Goal: Task Accomplishment & Management: Manage account settings

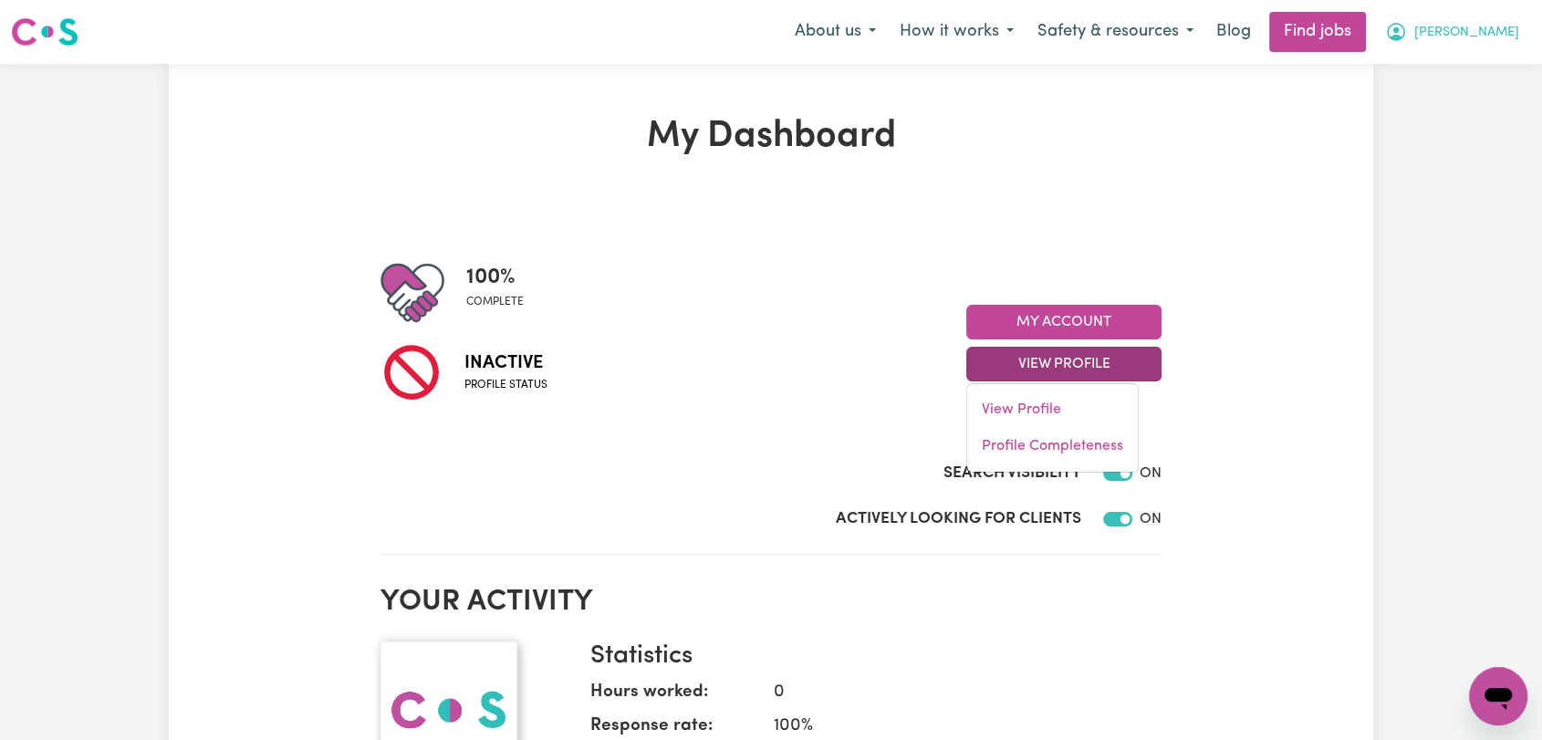
click at [1504, 27] on span "[PERSON_NAME]" at bounding box center [1466, 33] width 105 height 20
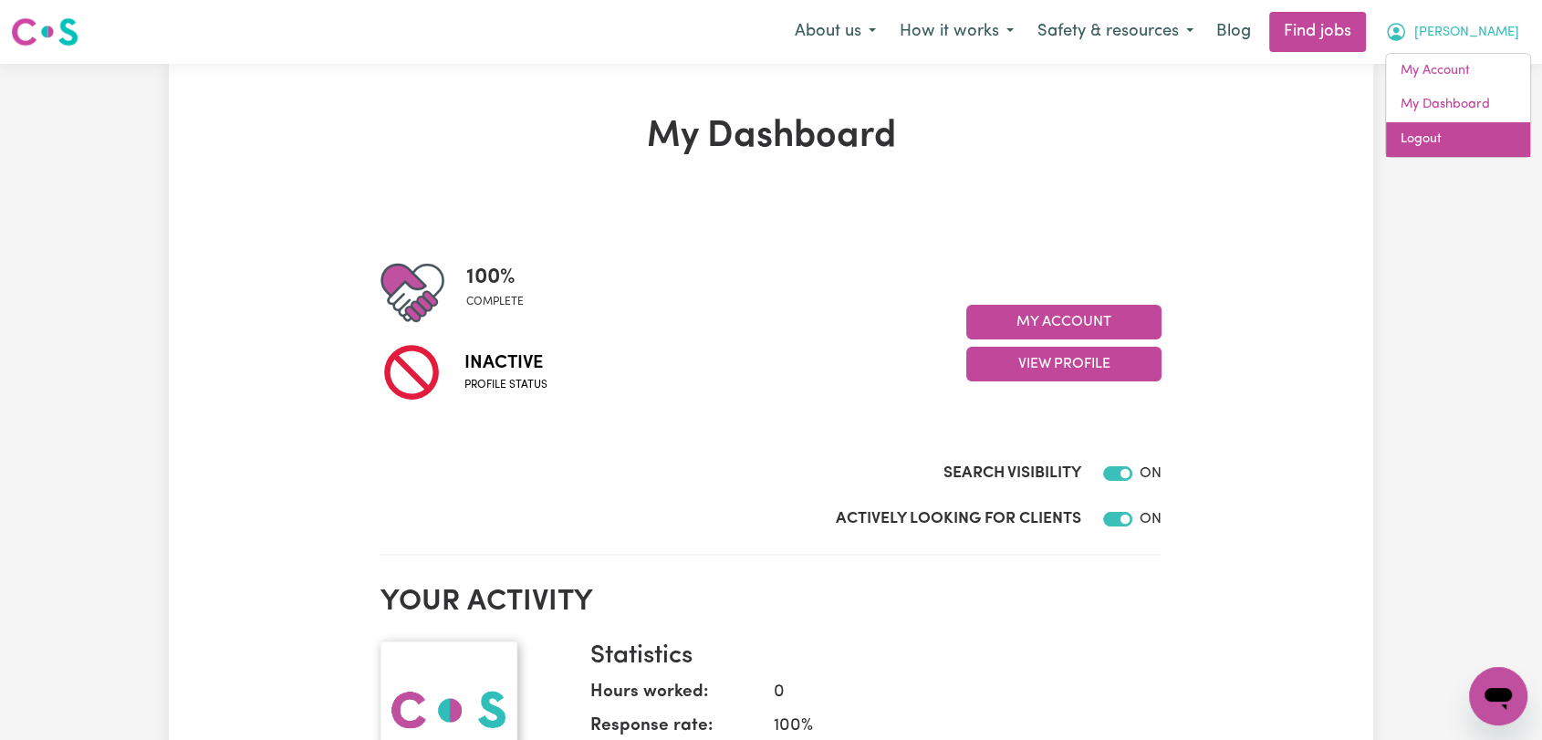
click at [1481, 125] on link "Logout" at bounding box center [1458, 139] width 144 height 35
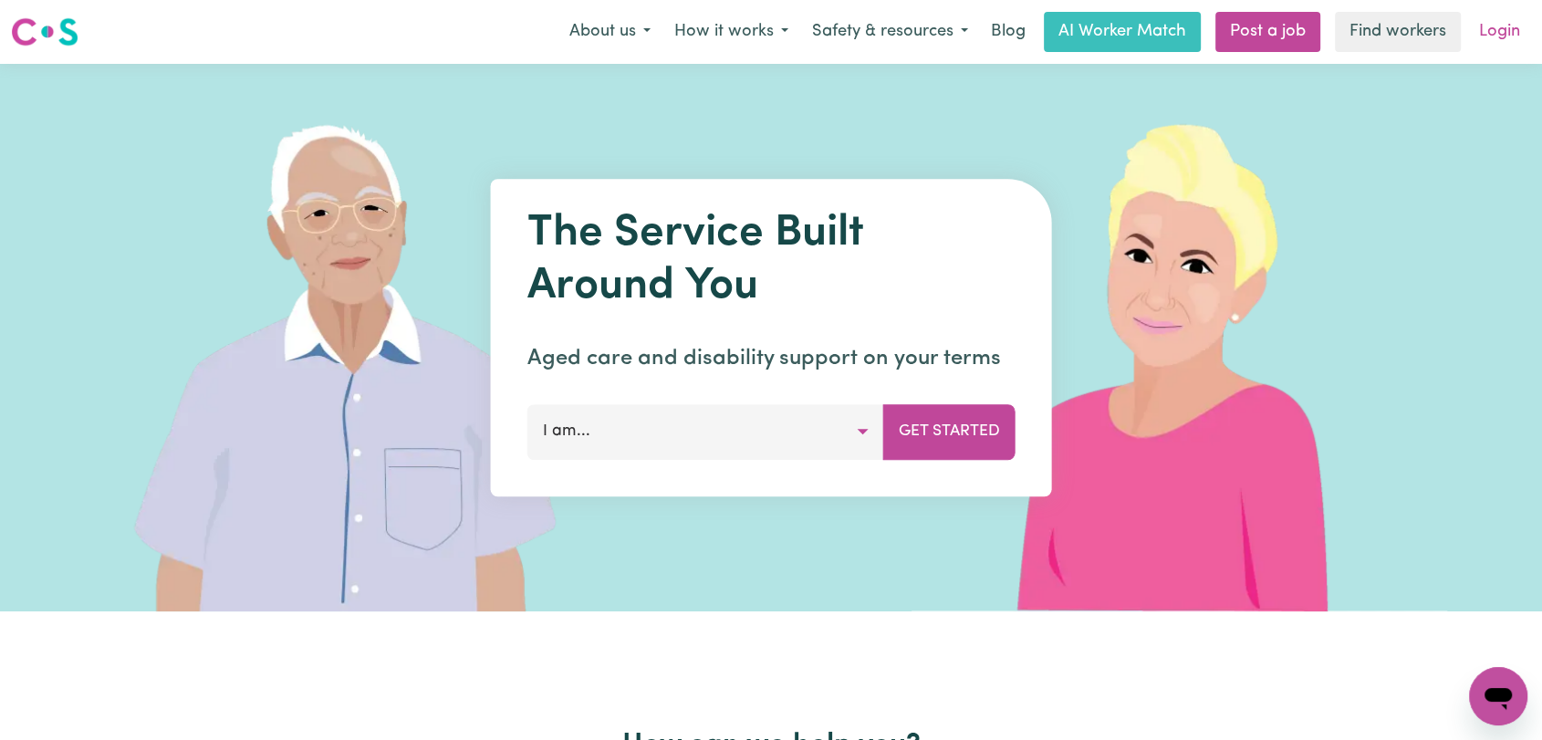
click at [1505, 44] on link "Login" at bounding box center [1499, 32] width 63 height 40
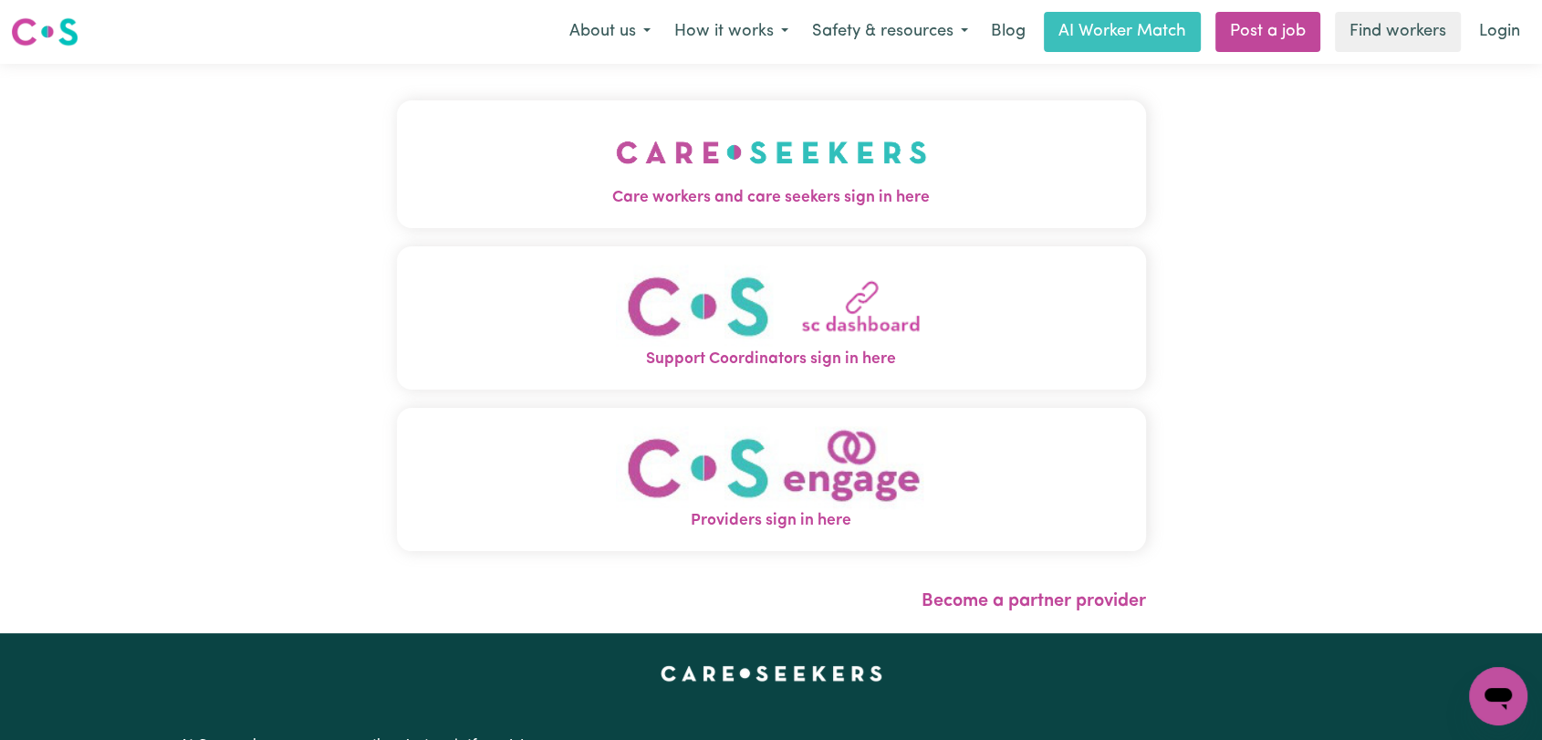
click at [693, 160] on img "Care workers and care seekers sign in here" at bounding box center [771, 153] width 311 height 68
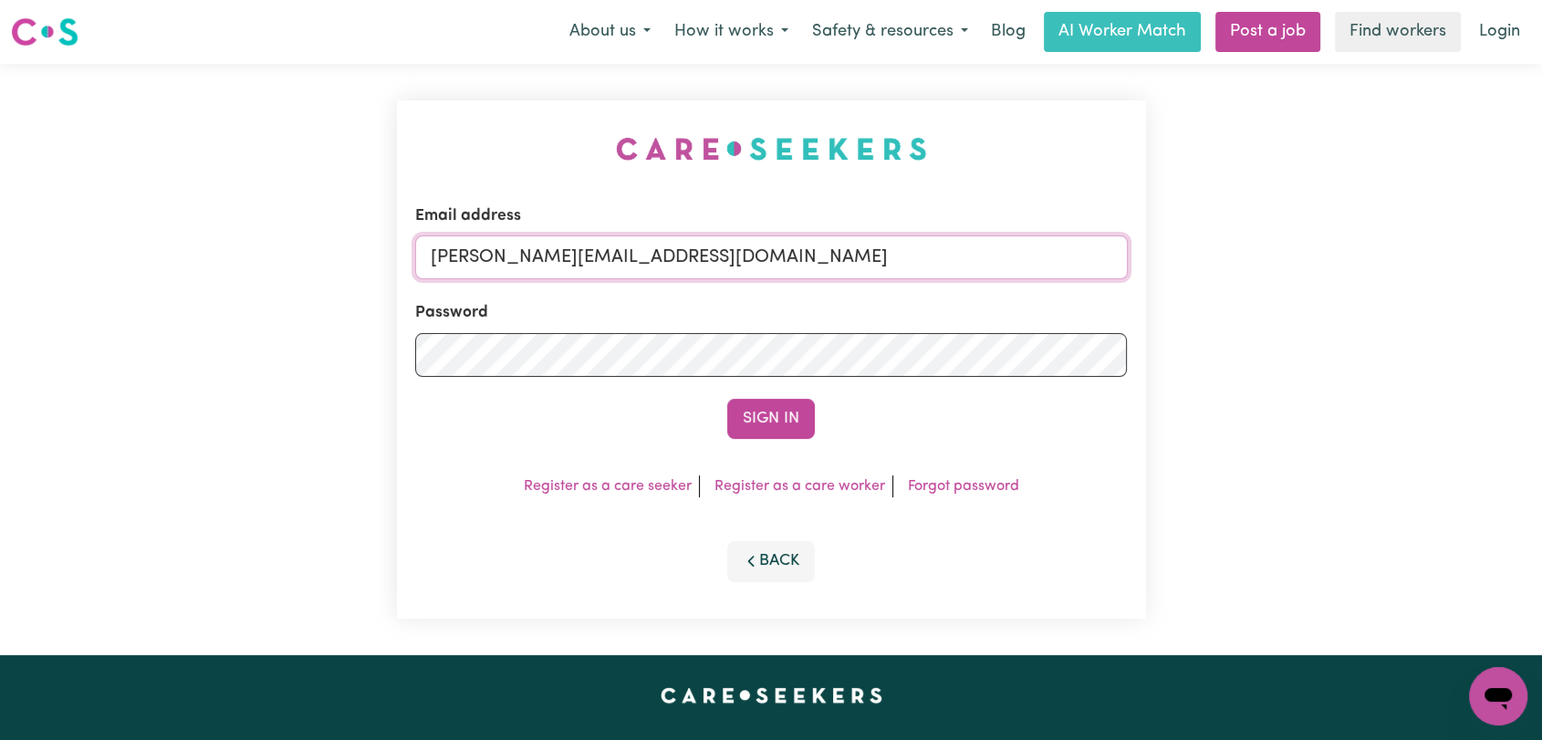
click at [761, 268] on input "[PERSON_NAME][EMAIL_ADDRESS][DOMAIN_NAME]" at bounding box center [771, 257] width 713 height 44
drag, startPoint x: 526, startPoint y: 261, endPoint x: 845, endPoint y: 274, distance: 318.7
click at [845, 274] on input "Superuser~[EMAIL_ADDRESS][DOMAIN_NAME]" at bounding box center [771, 257] width 713 height 44
type input "Superuser~[EMAIL_ADDRESS][DOMAIN_NAME]"
click at [765, 391] on form "Email address Superuser~[EMAIL_ADDRESS][DOMAIN_NAME] Password Sign In" at bounding box center [771, 321] width 713 height 234
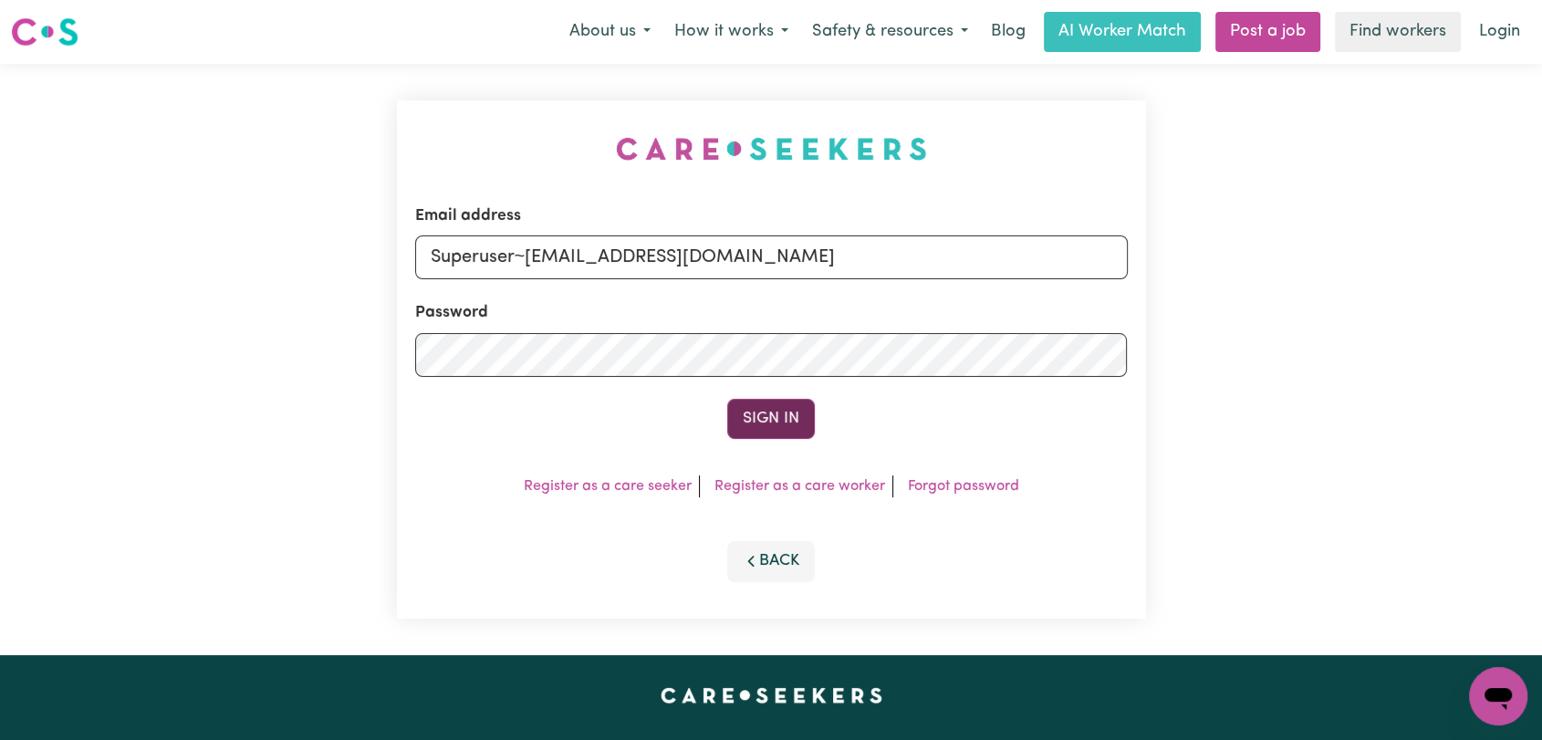
click at [778, 405] on button "Sign In" at bounding box center [771, 419] width 88 height 40
